Goal: Task Accomplishment & Management: Manage account settings

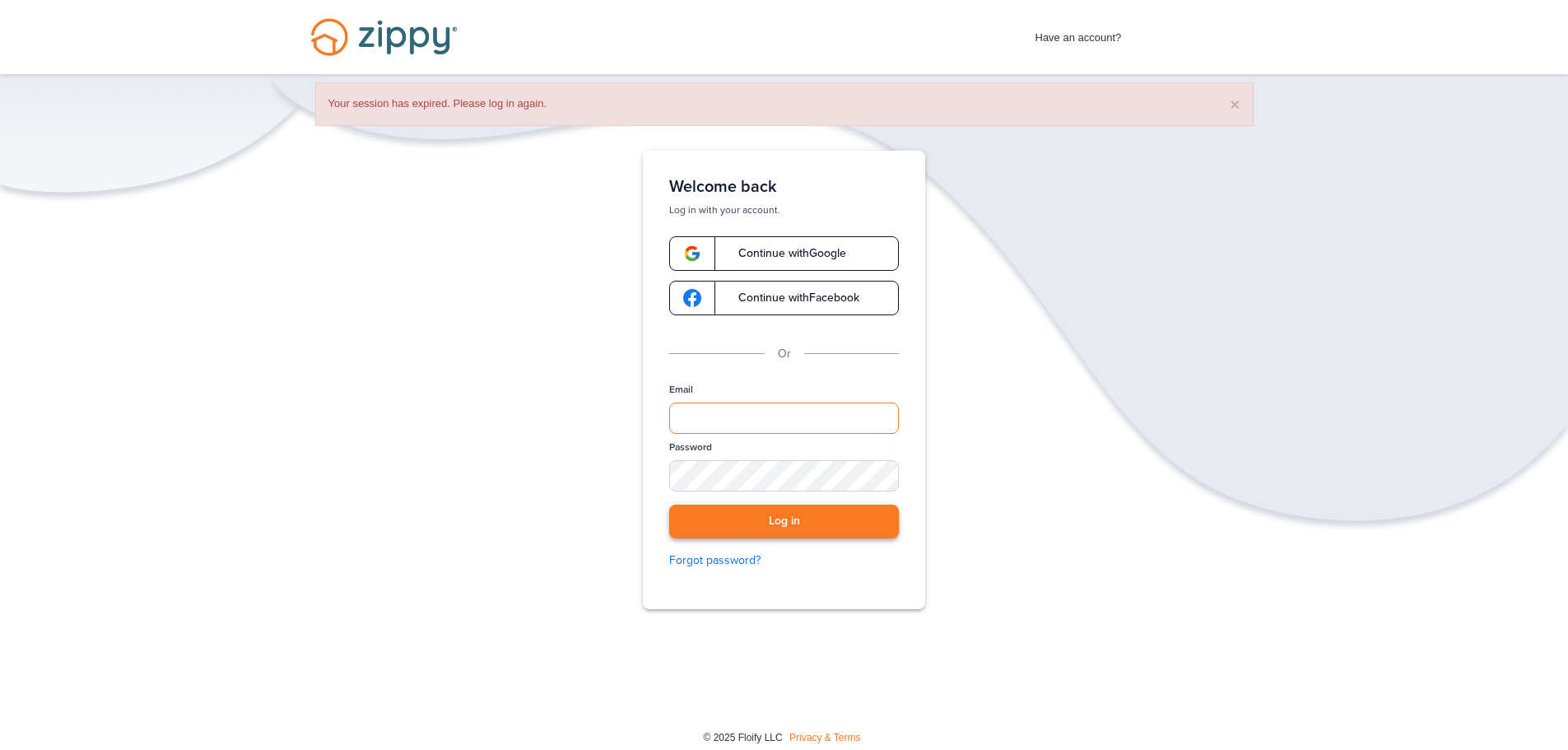
type input "**********"
click at [777, 520] on button "Log in" at bounding box center [784, 522] width 229 height 34
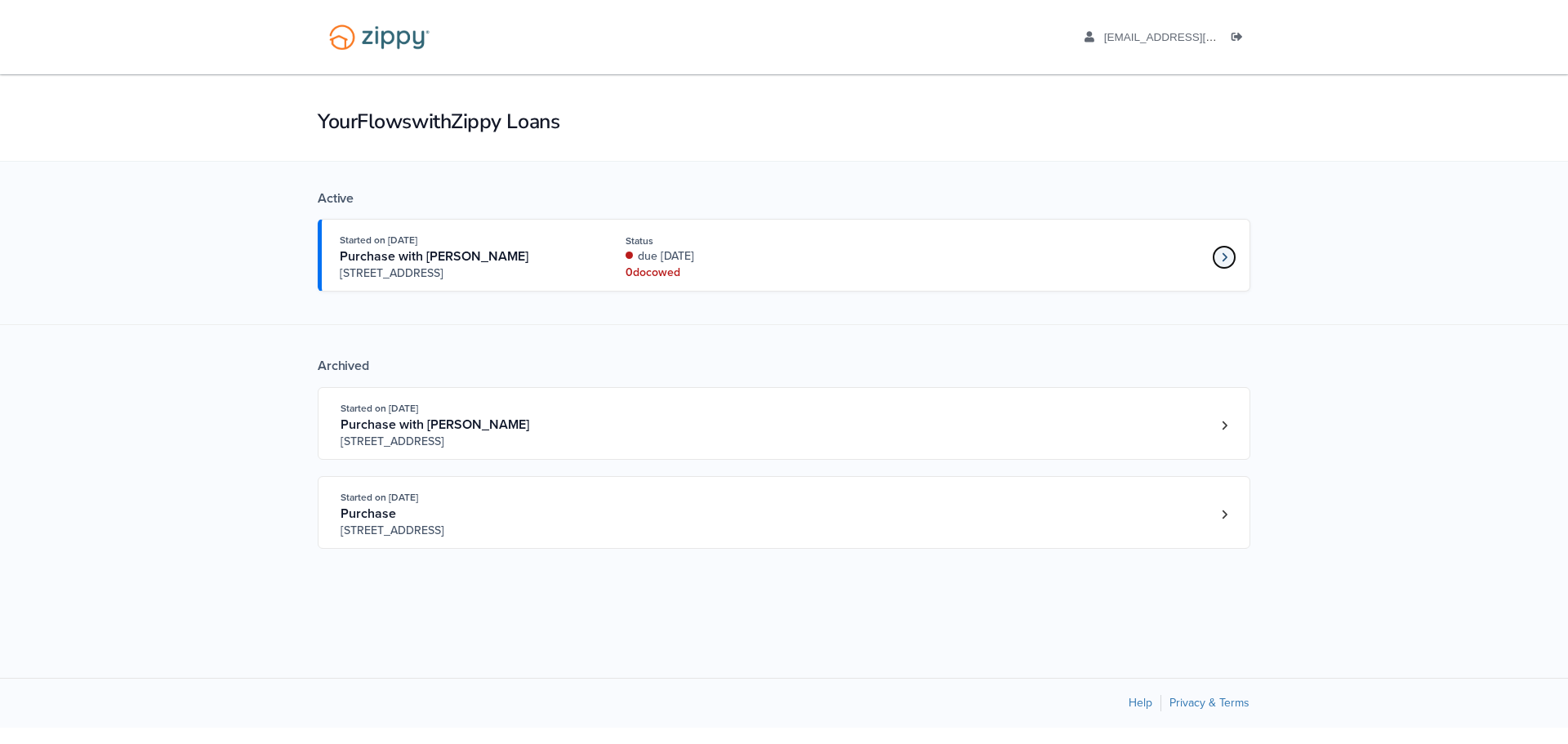
click at [1225, 254] on icon "Loan number 4190800" at bounding box center [1224, 258] width 6 height 12
